Goal: Navigation & Orientation: Find specific page/section

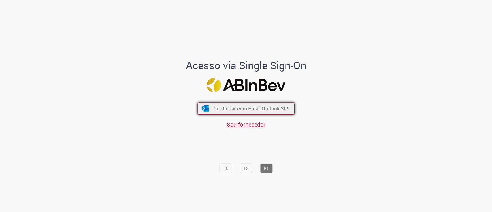
click at [226, 103] on button "Continuar com Email Outlook 365" at bounding box center [246, 108] width 97 height 12
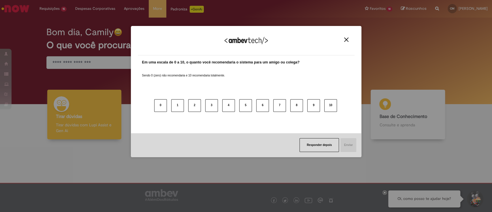
click at [344, 42] on button "Close" at bounding box center [347, 39] width 8 height 5
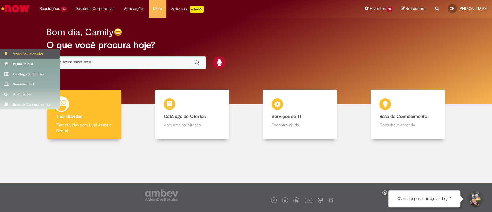
click at [7, 56] on div "Visão Solucionador" at bounding box center [30, 54] width 60 height 10
